Goal: Communication & Community: Connect with others

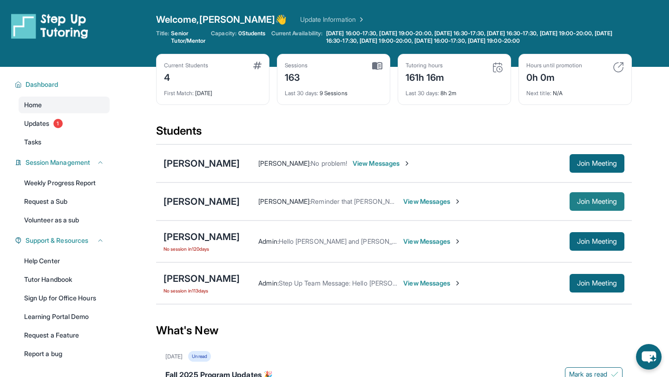
click at [580, 196] on button "Join Meeting" at bounding box center [597, 201] width 55 height 19
click at [240, 200] on div "[PERSON_NAME]" at bounding box center [202, 201] width 76 height 13
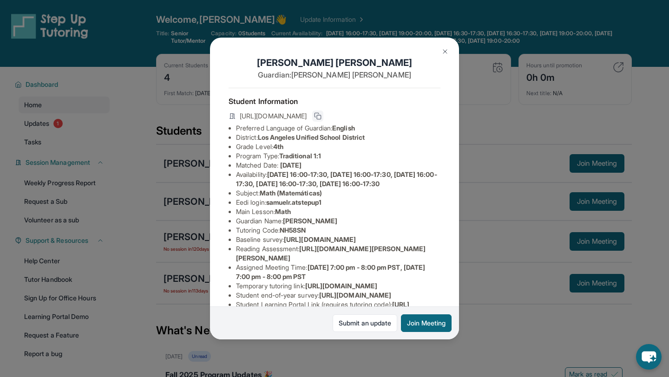
click at [322, 114] on icon at bounding box center [317, 115] width 7 height 7
click at [447, 48] on img at bounding box center [444, 51] width 7 height 7
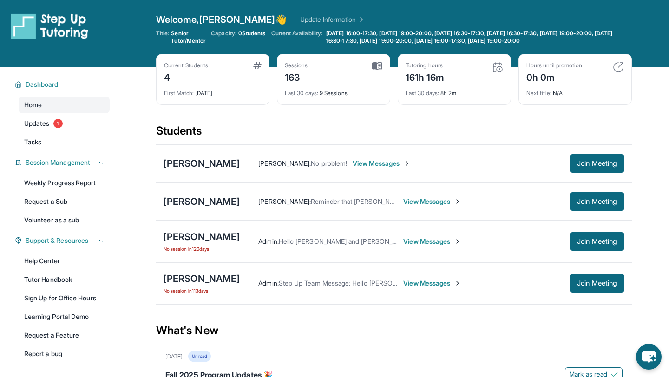
click at [425, 207] on div "[PERSON_NAME] : Reminder that [PERSON_NAME] has tutoring [DATE] at 3:30! View M…" at bounding box center [432, 201] width 385 height 19
click at [422, 201] on span "View Messages" at bounding box center [432, 201] width 58 height 9
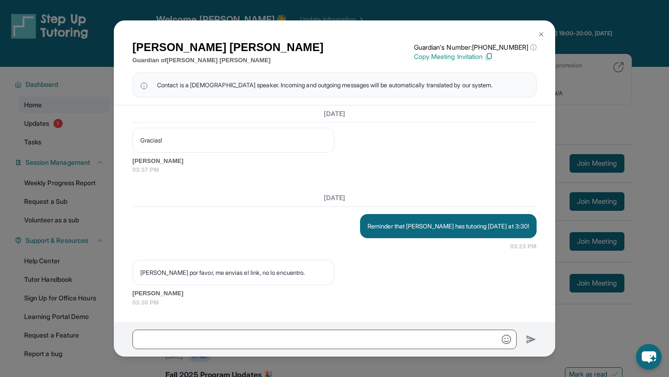
scroll to position [30557, 0]
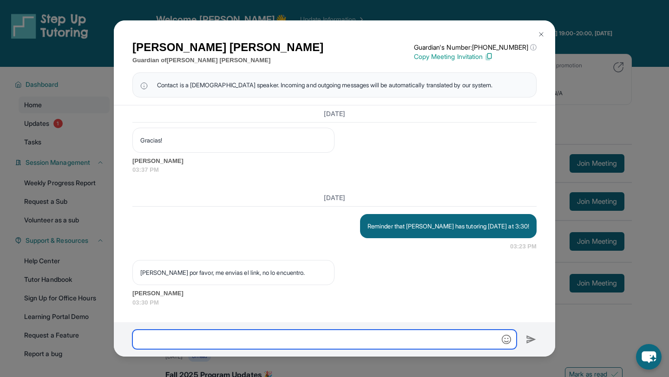
click at [268, 341] on input "text" at bounding box center [324, 340] width 384 height 20
paste input "**********"
type input "**********"
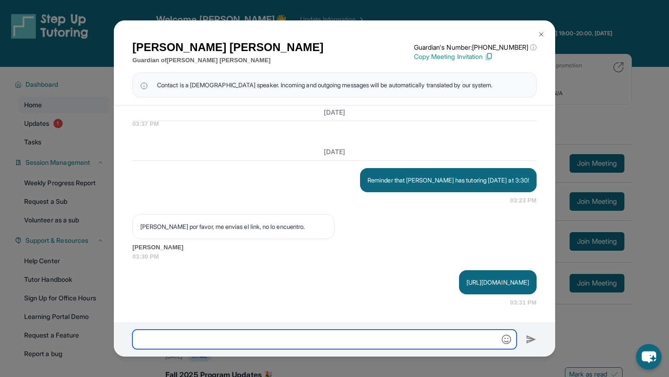
scroll to position [30603, 0]
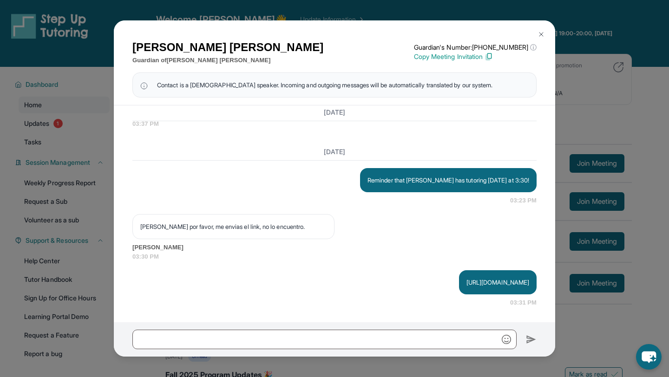
click at [539, 36] on img at bounding box center [541, 34] width 7 height 7
